Goal: Transaction & Acquisition: Download file/media

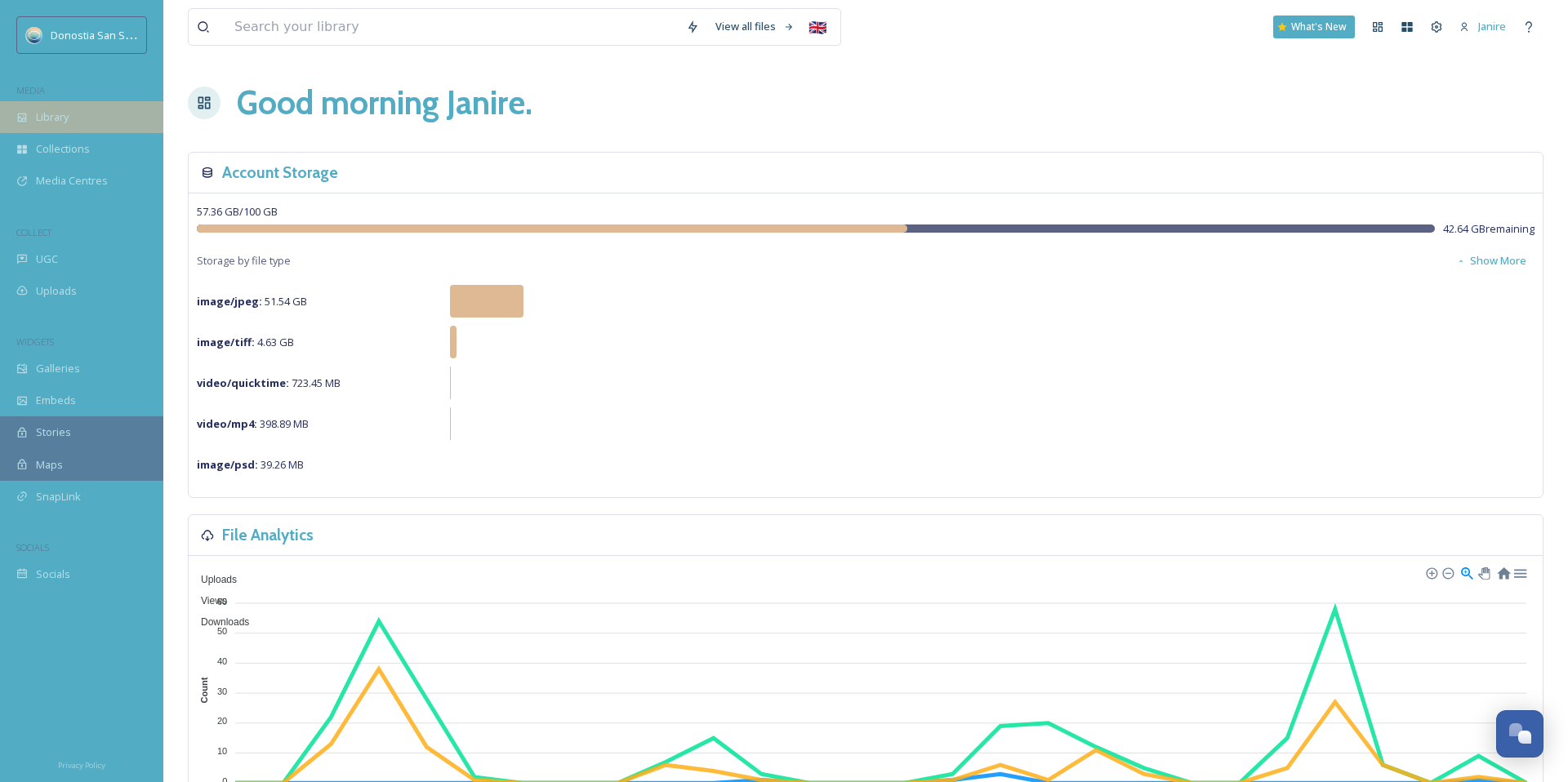
click at [80, 123] on div "Library" at bounding box center [81, 117] width 163 height 32
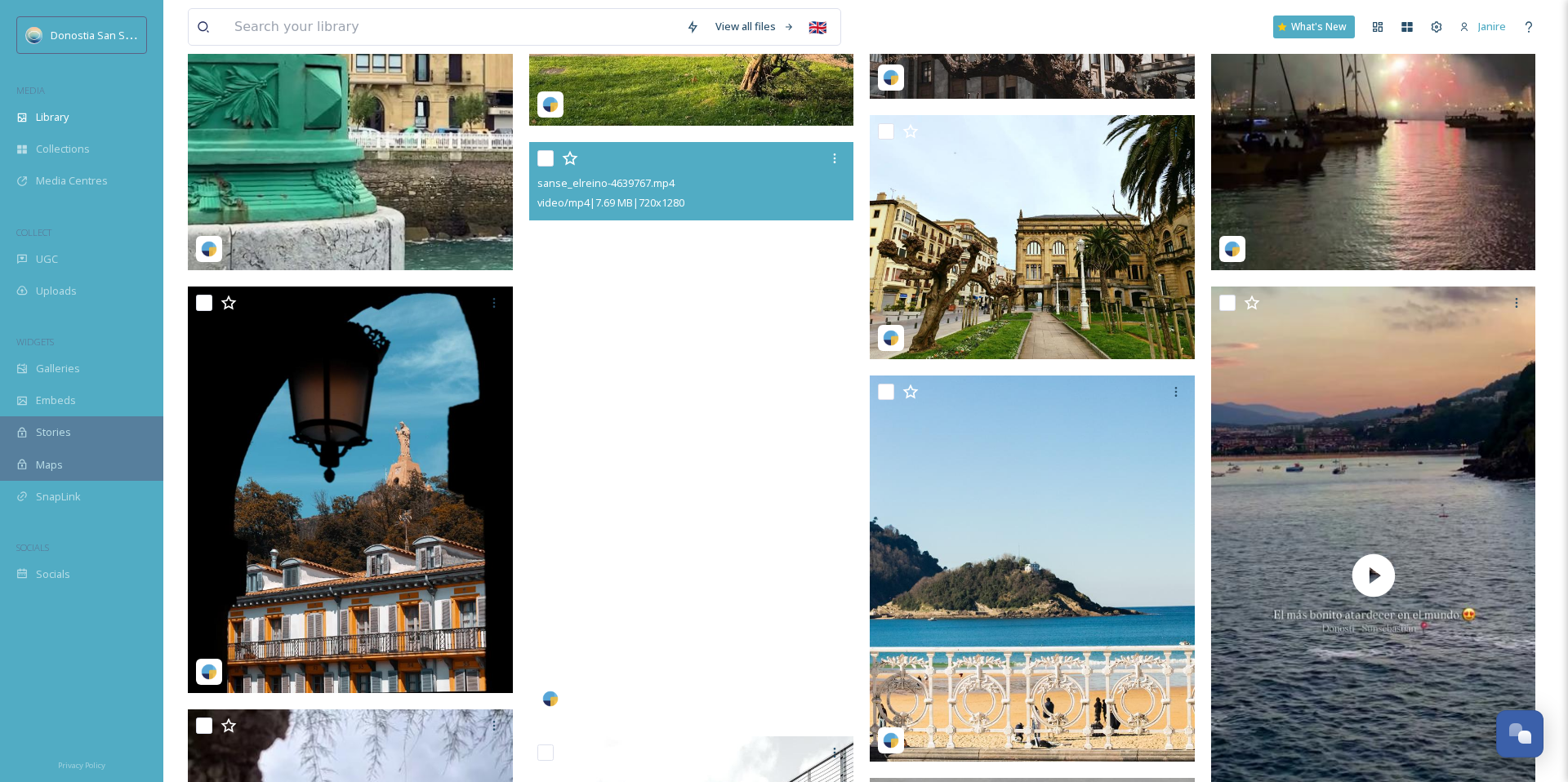
scroll to position [1327, 0]
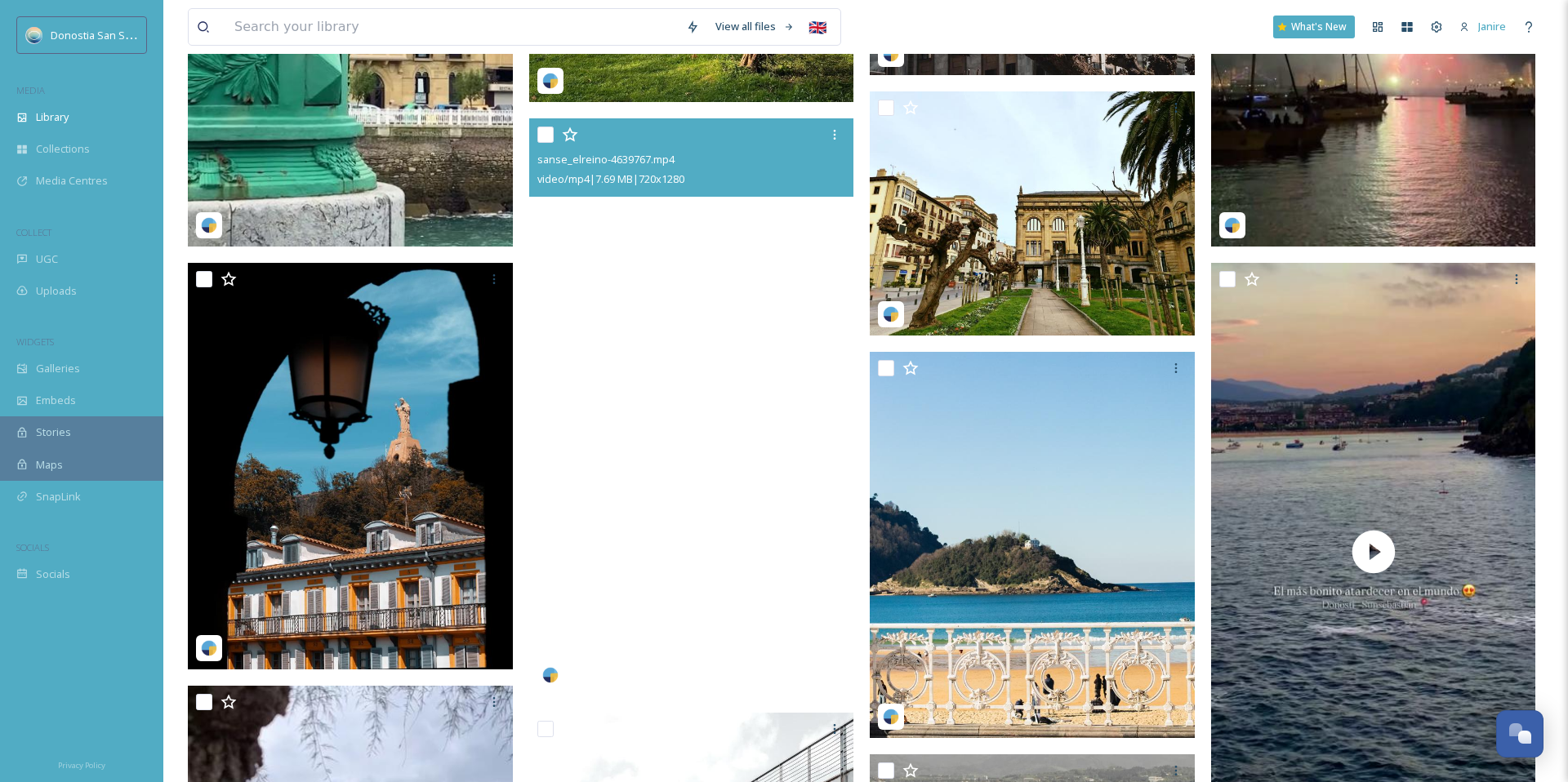
click at [704, 391] on video "sanse_elreino-4639767.mp4" at bounding box center [691, 407] width 325 height 578
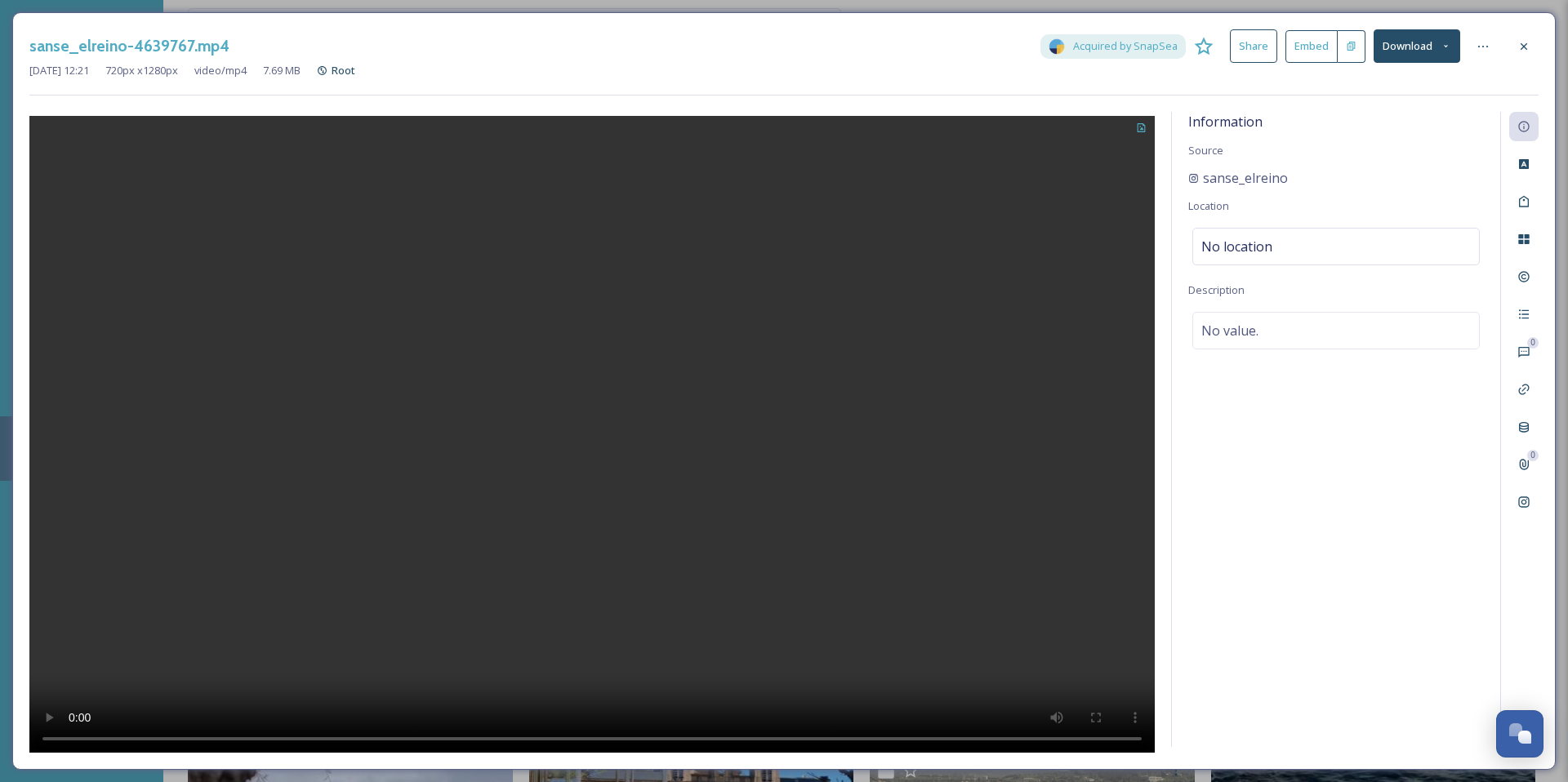
click at [1396, 57] on button "Download" at bounding box center [1416, 46] width 87 height 34
click at [1377, 83] on span "Download Original (720 x 1280)" at bounding box center [1374, 83] width 148 height 15
